Goal: Complete application form

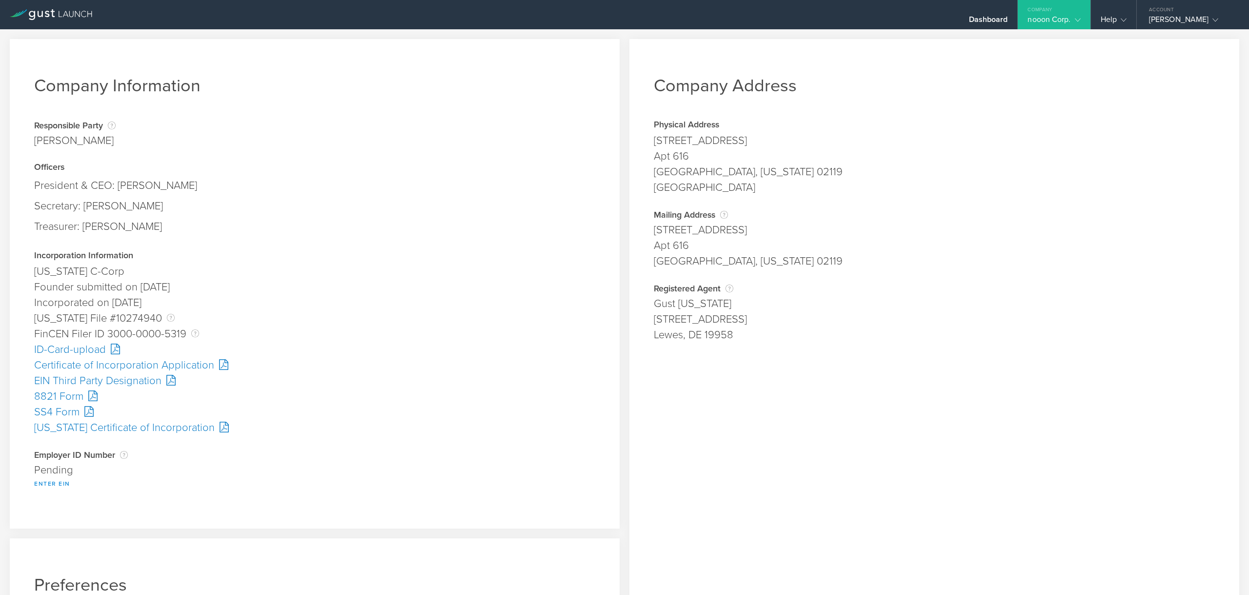
click at [43, 482] on button "Enter EIN" at bounding box center [52, 483] width 36 height 12
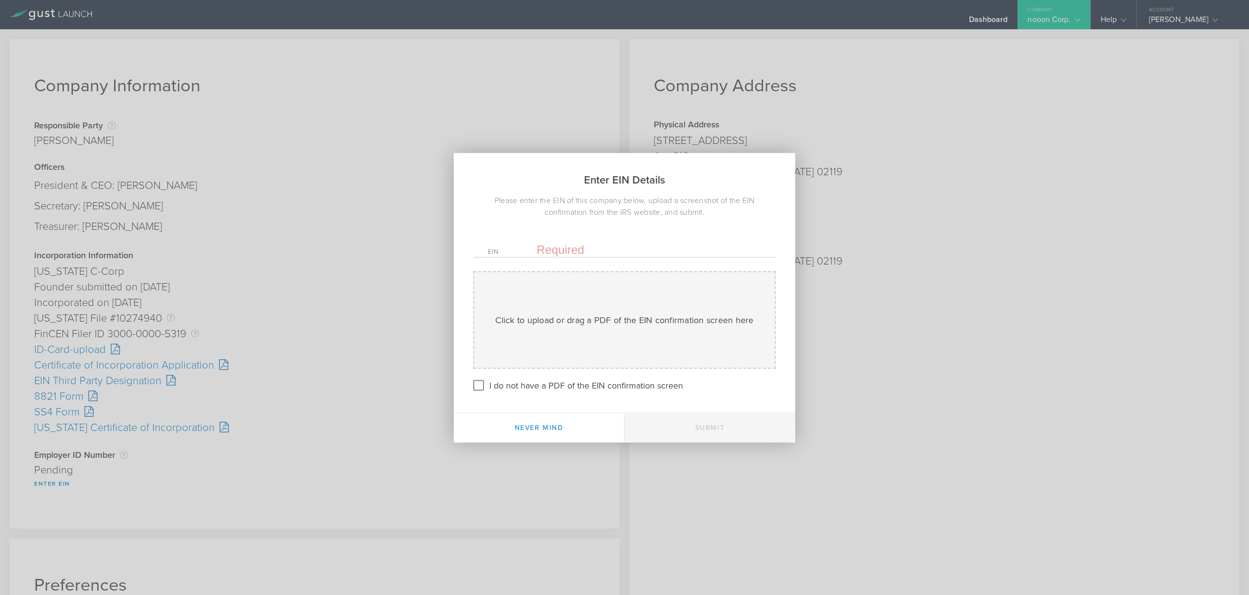
click at [681, 251] on input "text" at bounding box center [648, 249] width 224 height 15
paste input "-2189561"
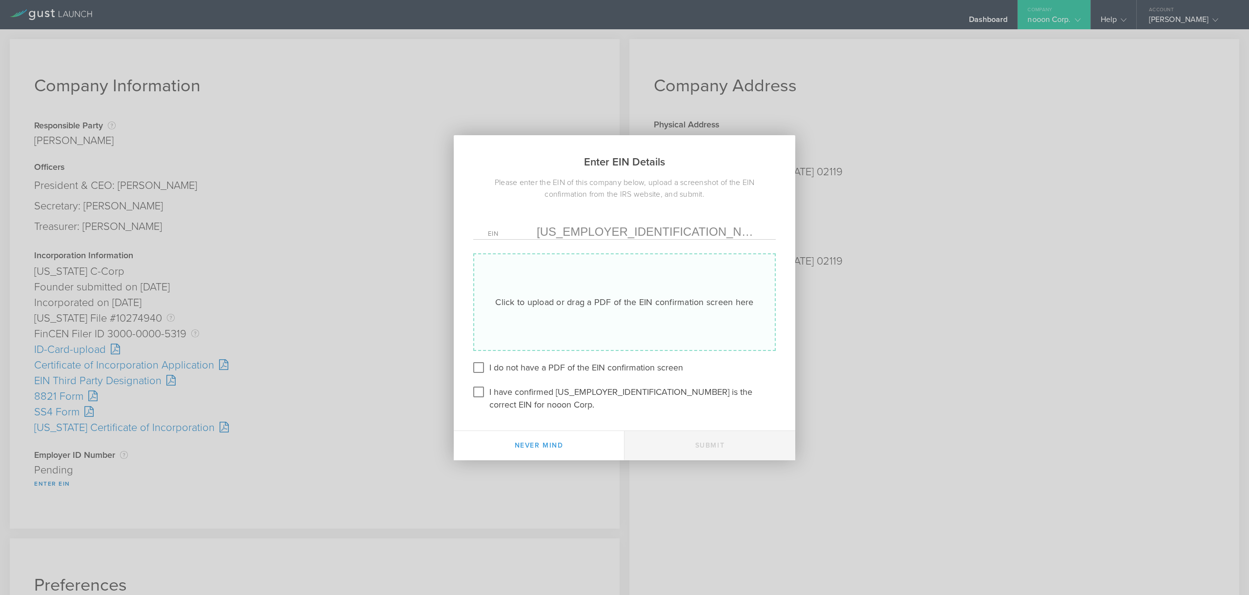
type input "[US_EMPLOYER_IDENTIFICATION_NUMBER]"
click at [669, 296] on div "Click to upload or drag a PDF of the EIN confirmation screen here Uploading" at bounding box center [624, 302] width 302 height 98
type input "C:\fakepath\ein #.pdf"
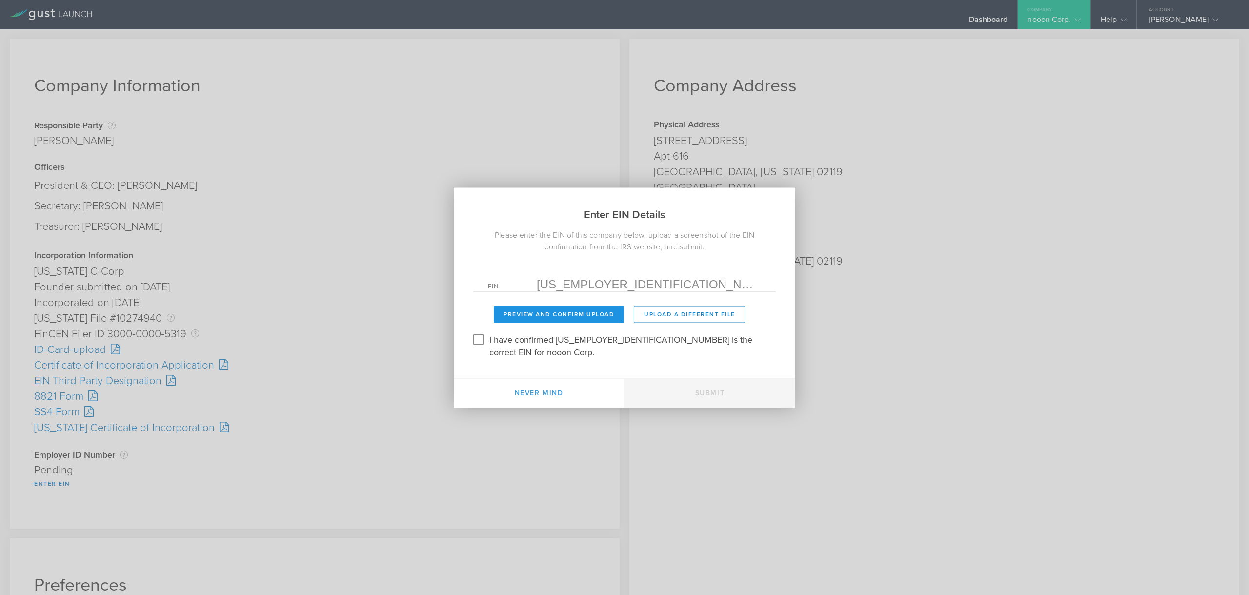
click at [574, 320] on button "Preview and Confirm Upload" at bounding box center [559, 313] width 130 height 17
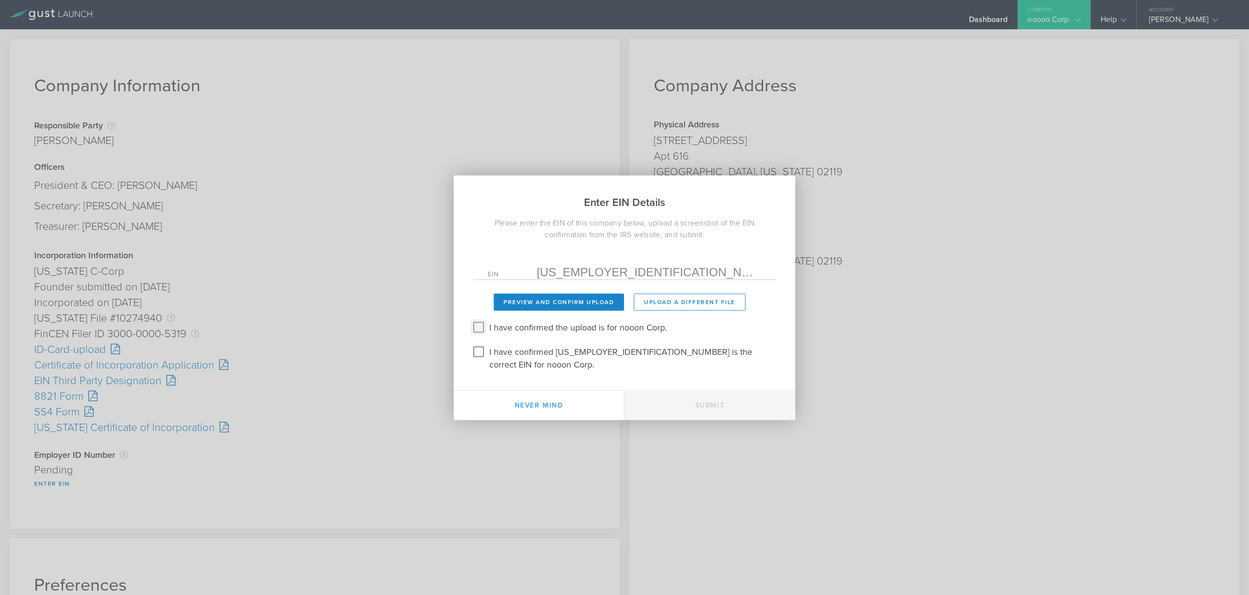
click at [477, 329] on input "I have confirmed the upload is for nooon Corp." at bounding box center [479, 327] width 16 height 16
checkbox input "true"
click at [481, 357] on input "I have confirmed 37-2189561 is the correct EIN for nooon Corp." at bounding box center [479, 351] width 16 height 16
checkbox input "true"
click at [713, 402] on button "Submit" at bounding box center [709, 404] width 171 height 29
